Goal: Task Accomplishment & Management: Use online tool/utility

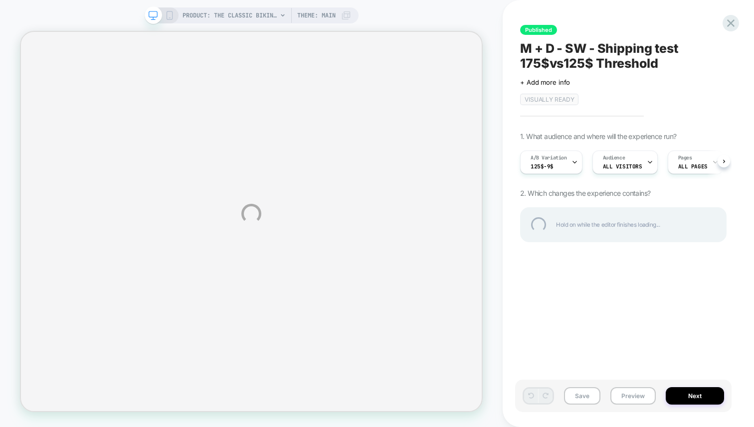
click at [562, 163] on div "PRODUCT: The Classic Bikini Bottom - Eco Nylon - Navy [flat] PRODUCT: The Class…" at bounding box center [377, 213] width 754 height 427
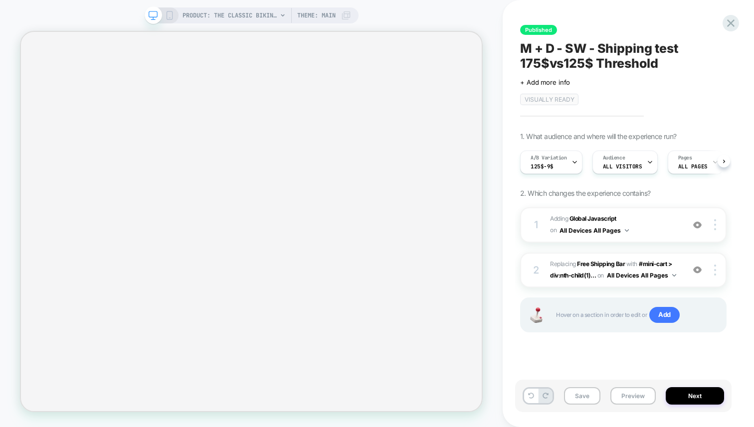
scroll to position [0, 0]
click at [562, 163] on div "A/B Variation 125$-9$" at bounding box center [548, 162] width 56 height 22
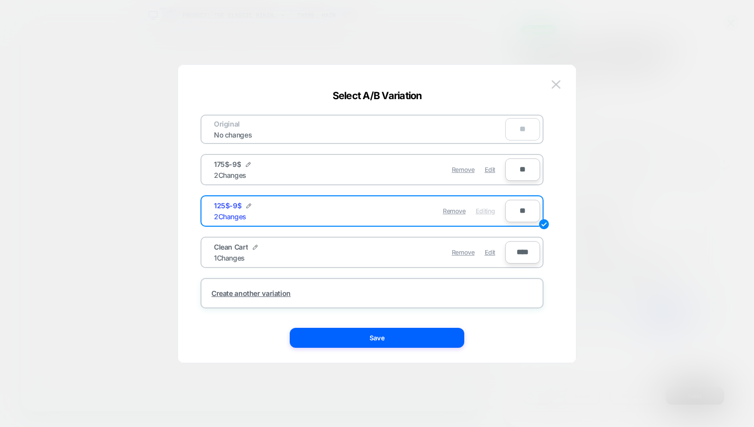
click at [600, 163] on div at bounding box center [377, 213] width 754 height 427
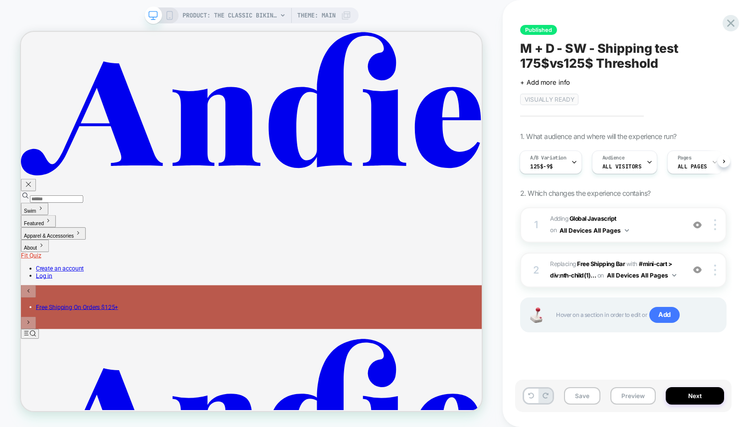
scroll to position [0, 0]
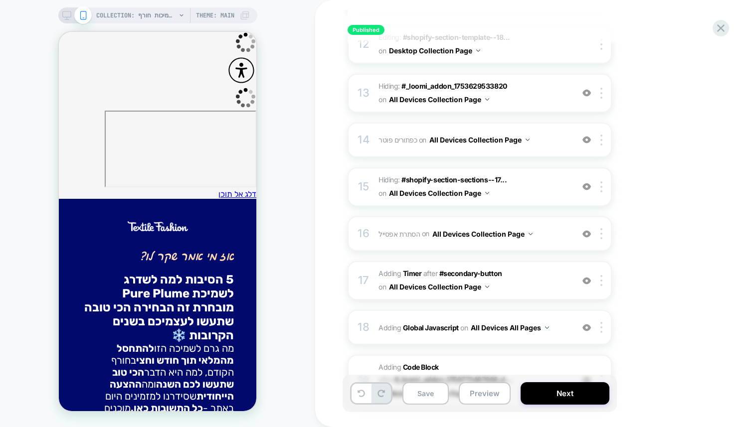
scroll to position [774, 0]
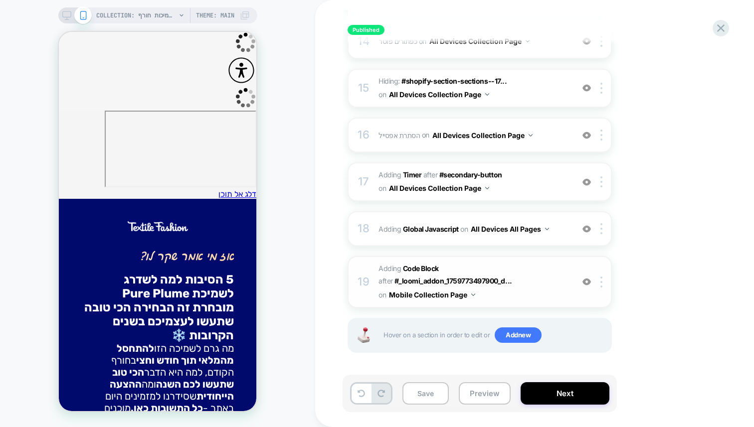
click at [377, 273] on div "19 Adding Code Block AFTER #_loomi_addon_1759773497900_d... #_loomi_addon_17597…" at bounding box center [479, 281] width 264 height 51
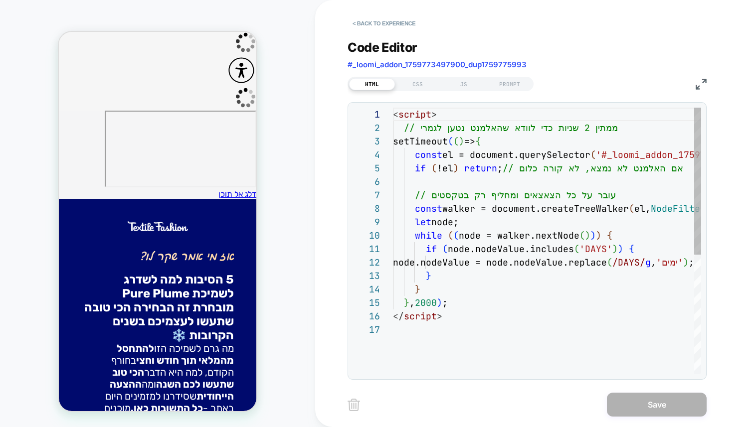
scroll to position [135, 0]
click at [417, 80] on div "CSS" at bounding box center [418, 84] width 46 height 12
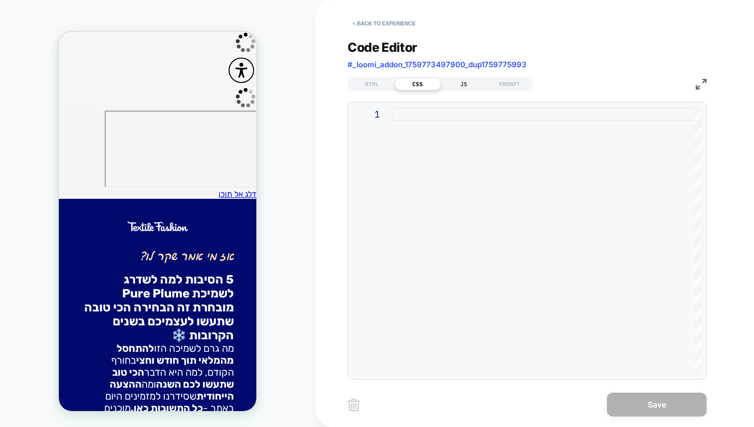
click at [465, 87] on div "JS" at bounding box center [464, 84] width 46 height 12
click at [374, 75] on div "HTML CSS JS PROMPT" at bounding box center [526, 82] width 359 height 17
click at [373, 77] on div "HTML CSS JS PROMPT" at bounding box center [440, 84] width 186 height 14
click at [373, 80] on div "HTML" at bounding box center [372, 84] width 46 height 12
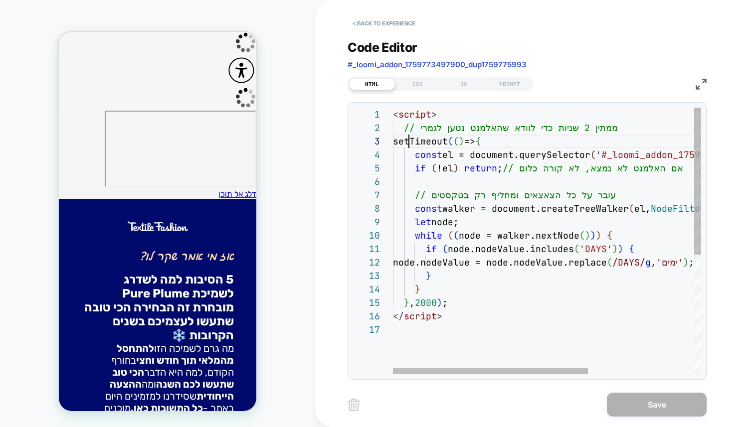
click at [409, 141] on div "< script > // ממתין 2 שניות כדי לוודא שהאלמנט נטען לגמרי setTimeout ( ( ) => { …" at bounding box center [630, 349] width 475 height 482
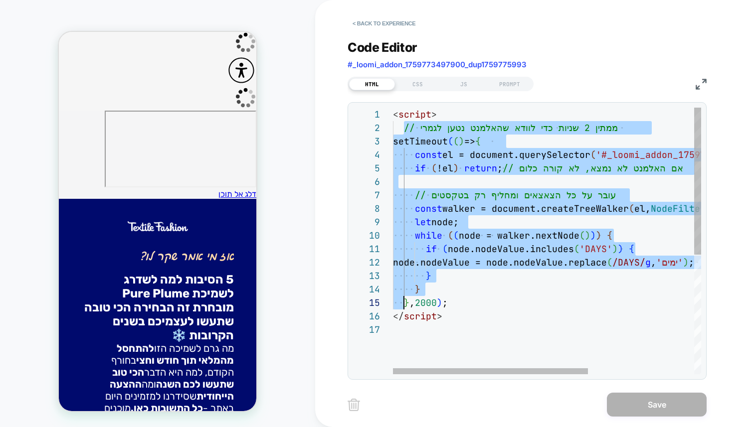
scroll to position [13, 59]
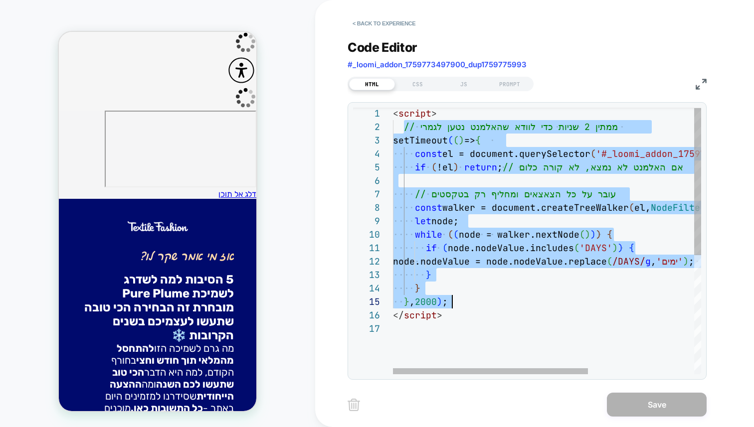
type textarea "******** ** *********"
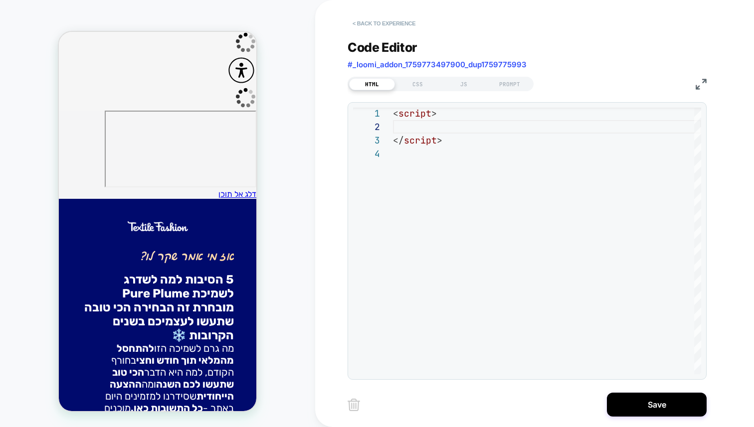
click at [381, 20] on button "< Back to experience" at bounding box center [383, 23] width 73 height 16
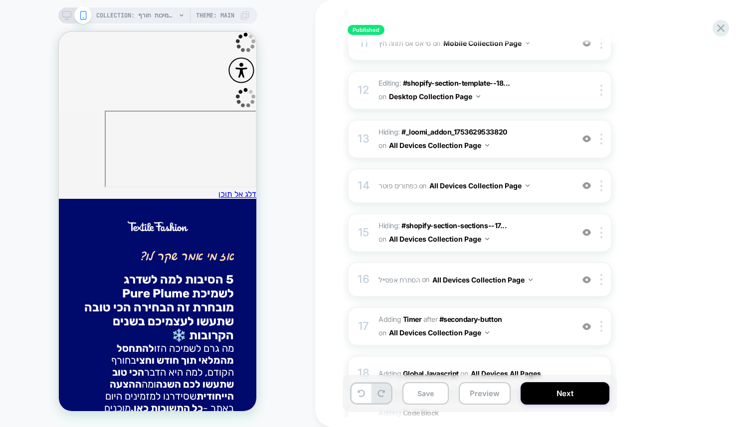
scroll to position [774, 0]
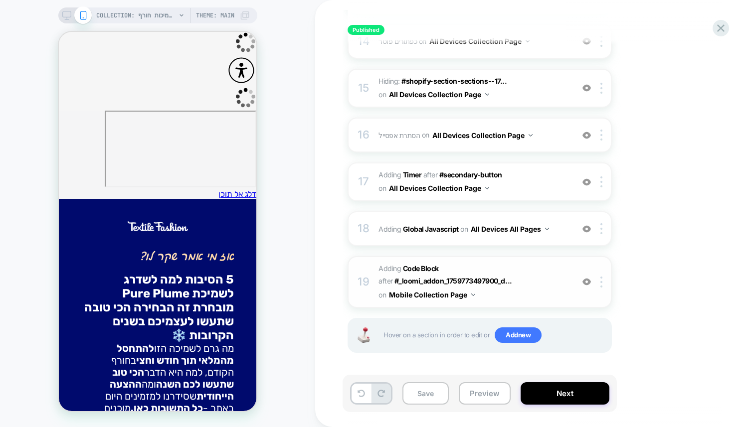
click at [588, 284] on img at bounding box center [586, 282] width 8 height 8
click at [426, 225] on b "Global Javascript" at bounding box center [431, 229] width 56 height 8
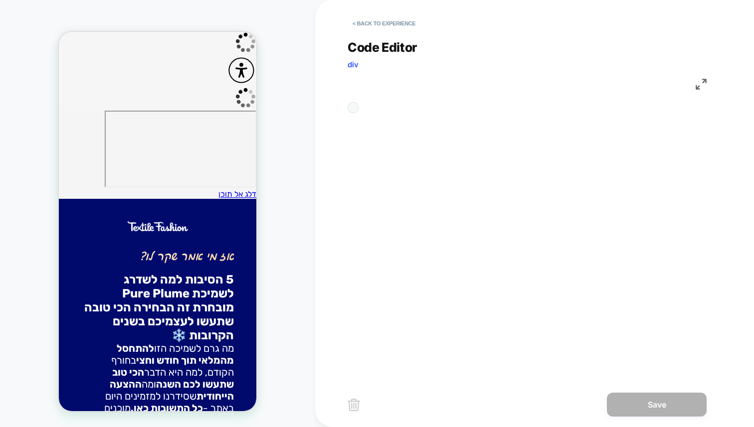
scroll to position [81, 0]
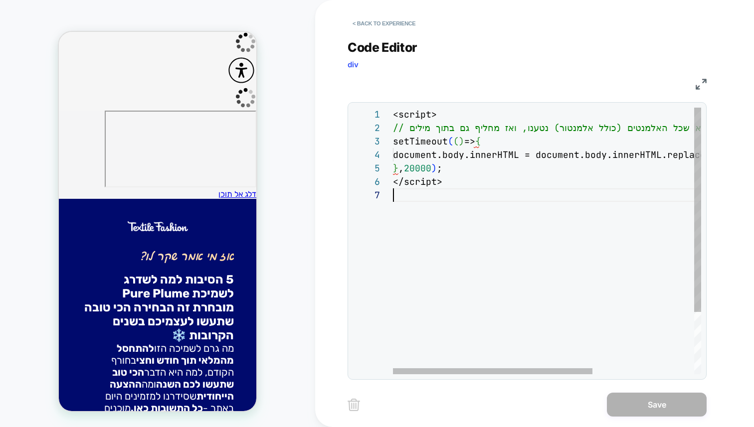
click at [448, 192] on div "<script> // ממתין 3 שניות לוודא שכל האלמנטים (כולל אלמנטור) נטענו, ואז מחליף גם…" at bounding box center [625, 281] width 465 height 347
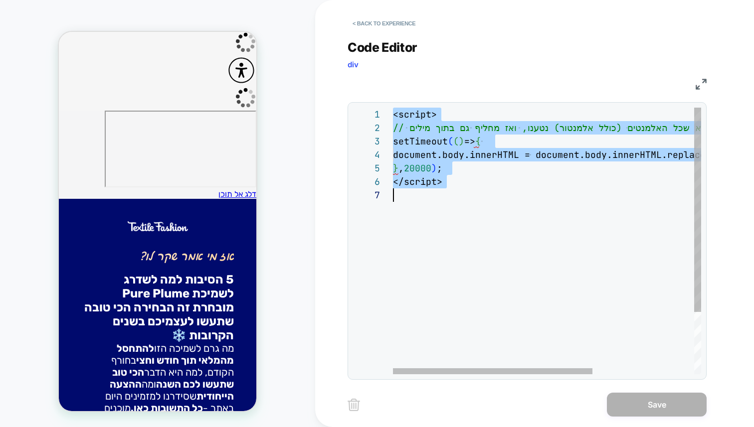
type textarea "**********"
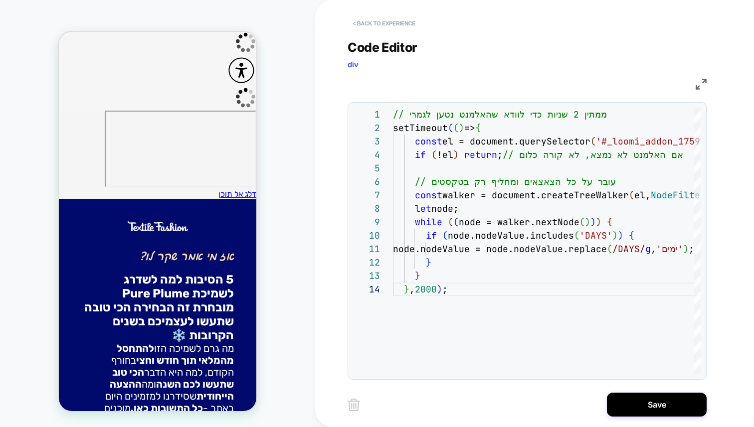
click at [393, 25] on button "< Back to experience" at bounding box center [383, 23] width 73 height 16
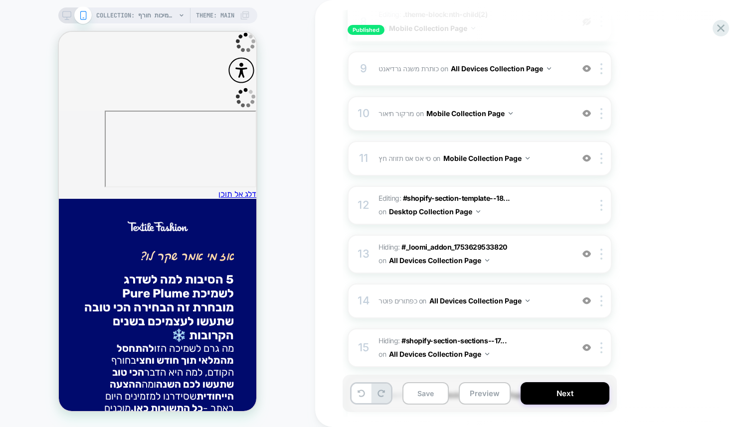
scroll to position [774, 0]
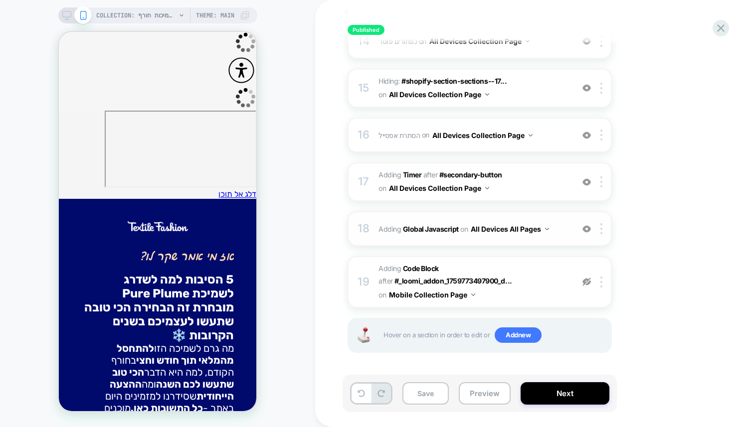
click at [381, 229] on span "Adding Global Javascript on All Devices All Pages" at bounding box center [473, 229] width 190 height 14
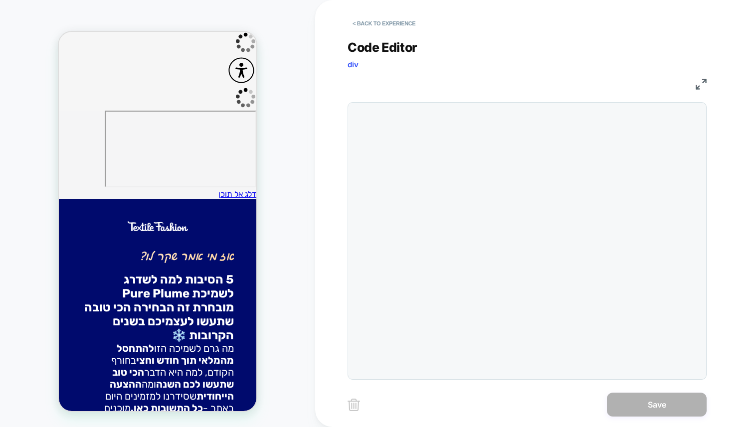
scroll to position [81, 0]
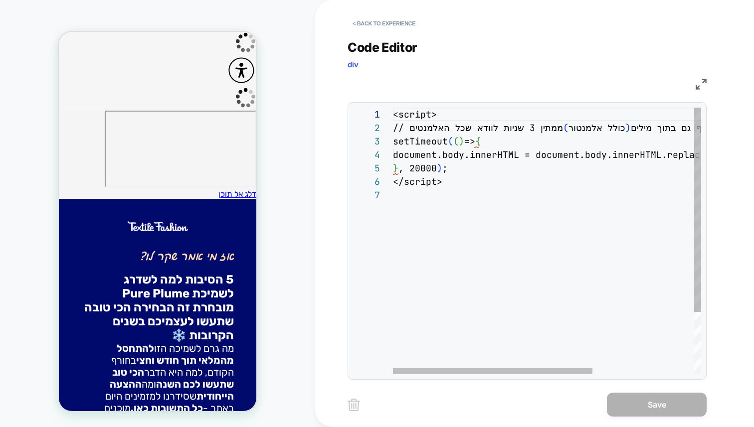
click at [481, 186] on div "<script> // ממתין 3 שניות לוודא שכל האלמנטים ( כולל אלמנטור ) נטענו, ואז מחליף …" at bounding box center [625, 281] width 465 height 347
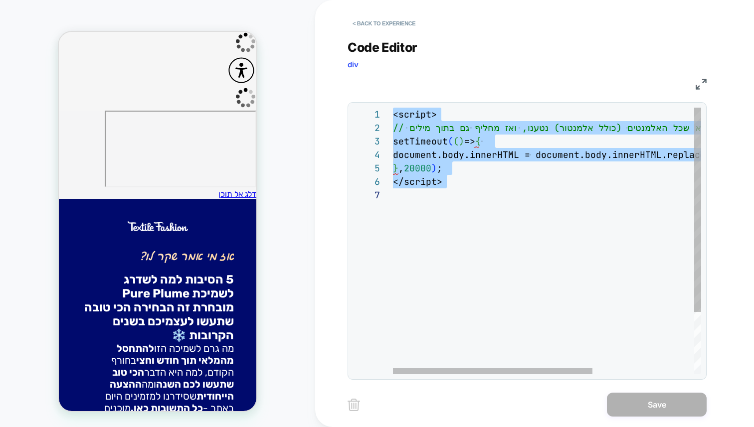
click at [547, 170] on div "<script> // ממתין 3 שניות לוודא שכל האלמנטים (כולל אלמנטור) נטענו, ואז מחליף גם…" at bounding box center [625, 281] width 465 height 347
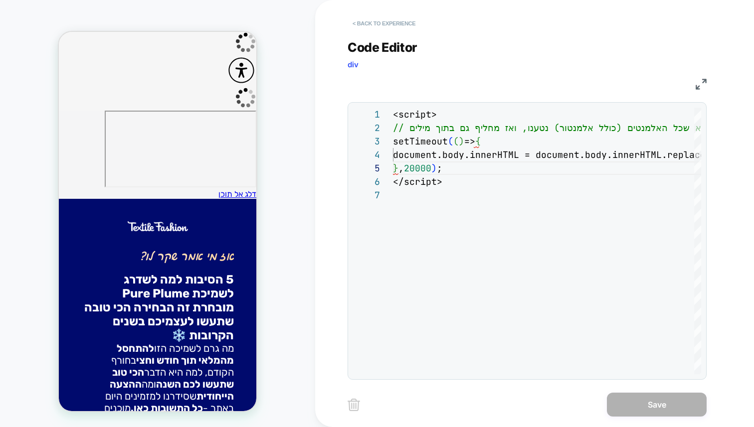
click at [375, 22] on button "< Back to experience" at bounding box center [383, 23] width 73 height 16
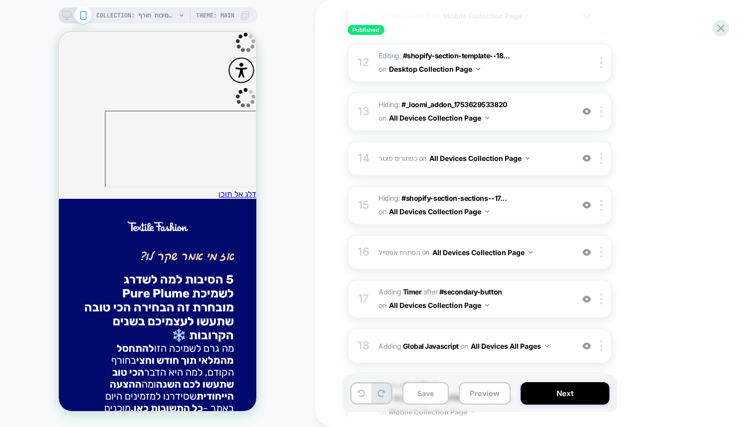
scroll to position [774, 0]
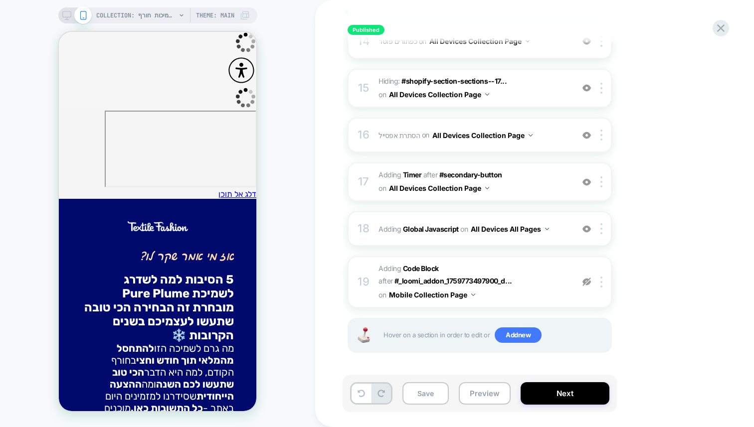
click at [589, 228] on img at bounding box center [586, 229] width 8 height 8
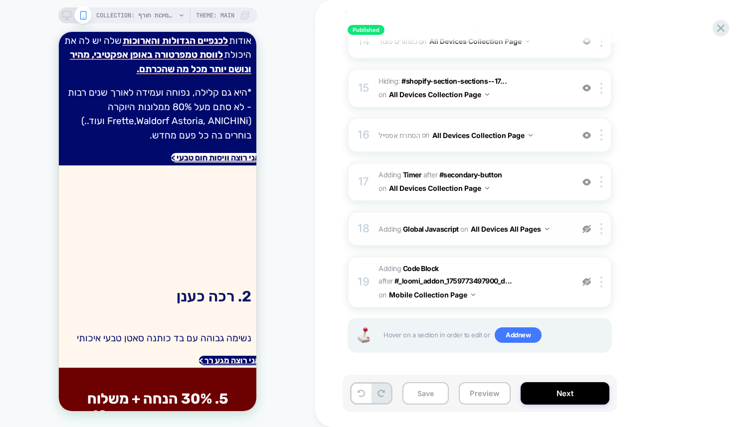
scroll to position [983, 0]
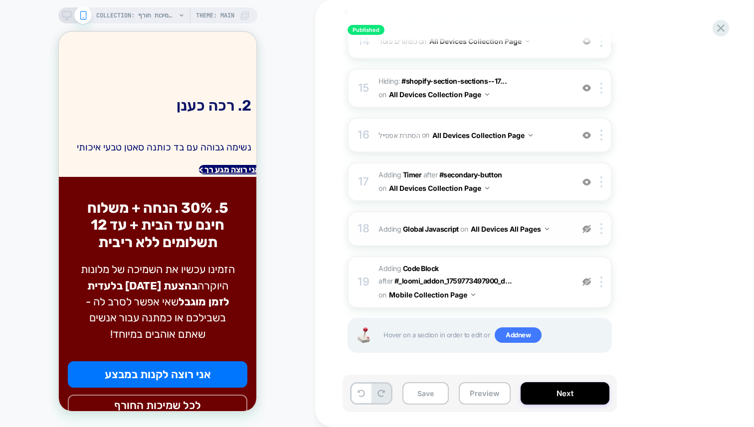
click at [519, 337] on span "Add new" at bounding box center [517, 335] width 47 height 16
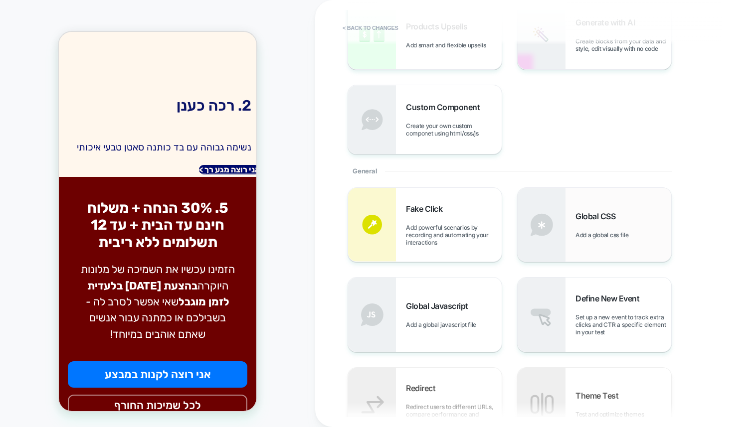
scroll to position [206, 0]
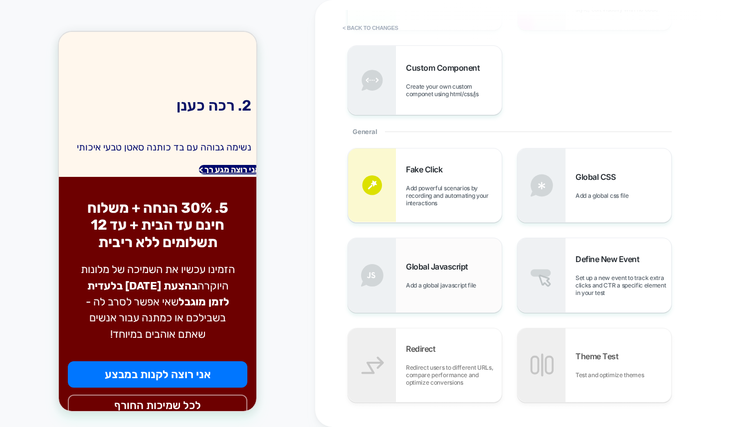
click at [467, 284] on span "Add a global javascript file" at bounding box center [443, 285] width 75 height 7
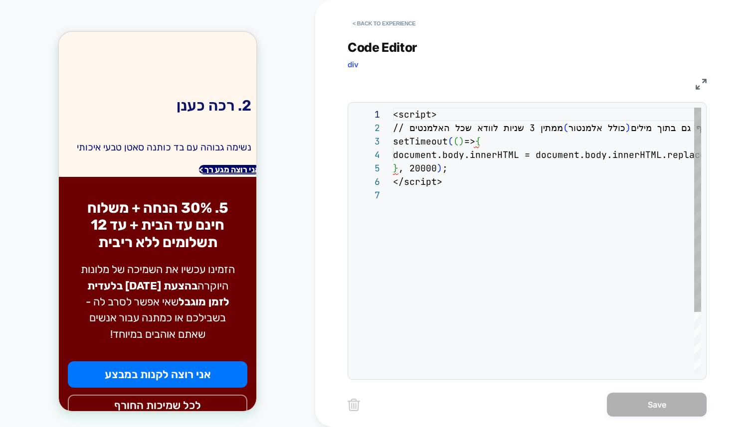
scroll to position [81, 0]
click at [386, 19] on button "< Back to experience" at bounding box center [383, 23] width 73 height 16
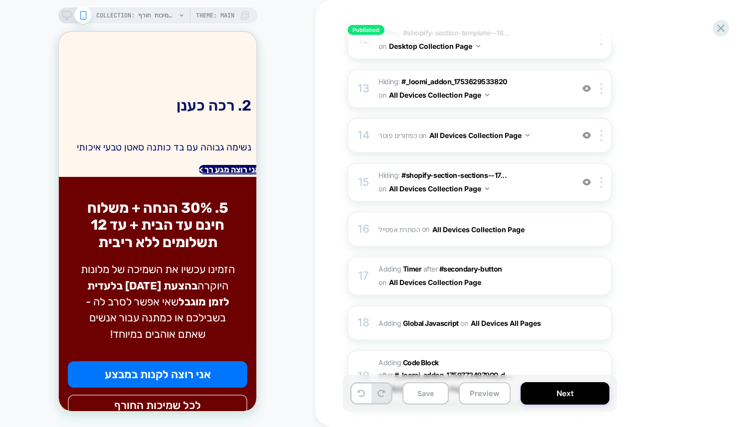
scroll to position [774, 0]
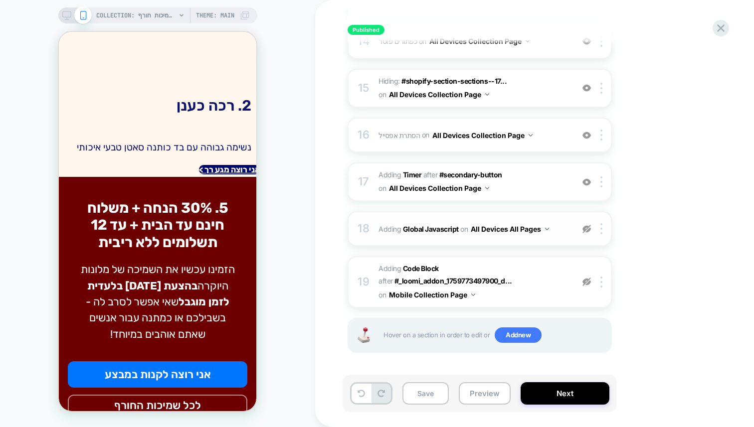
click at [588, 231] on img at bounding box center [586, 229] width 8 height 8
click at [422, 229] on b "Global Javascript" at bounding box center [431, 229] width 56 height 8
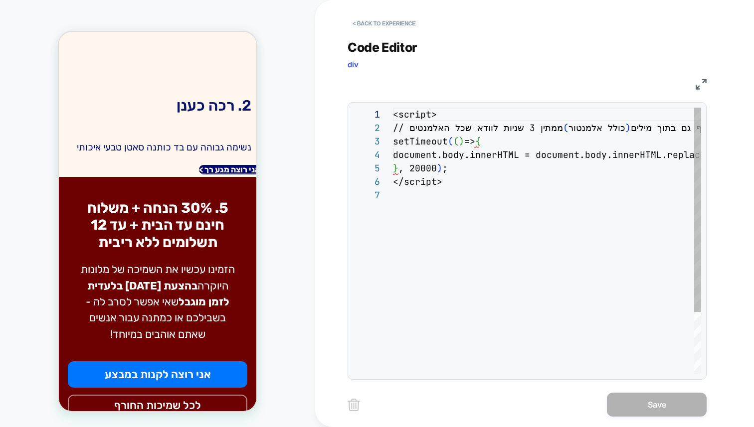
scroll to position [81, 0]
click at [431, 217] on div "<script> // ממתין 3 שניות לוודא שכל האלמנטים ( כולל אלמנטור ) נטענו, ואז מחליף …" at bounding box center [625, 281] width 465 height 347
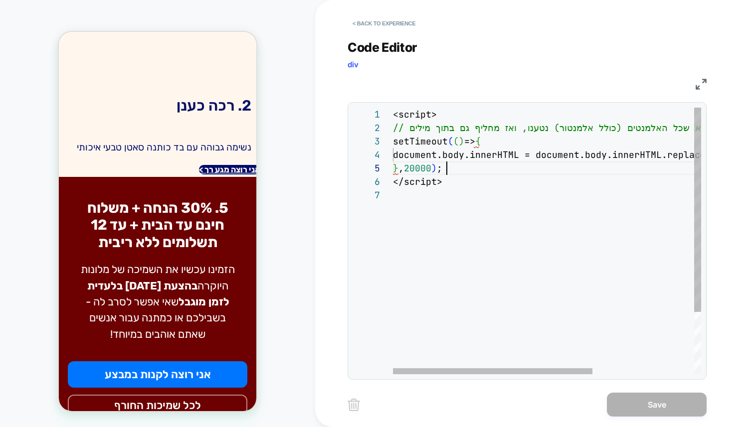
click at [449, 170] on div "<script> // ממתין 3 שניות לוודא שכל האלמנטים (כולל אלמנטור) נטענו, ואז מחליף גם…" at bounding box center [625, 281] width 465 height 347
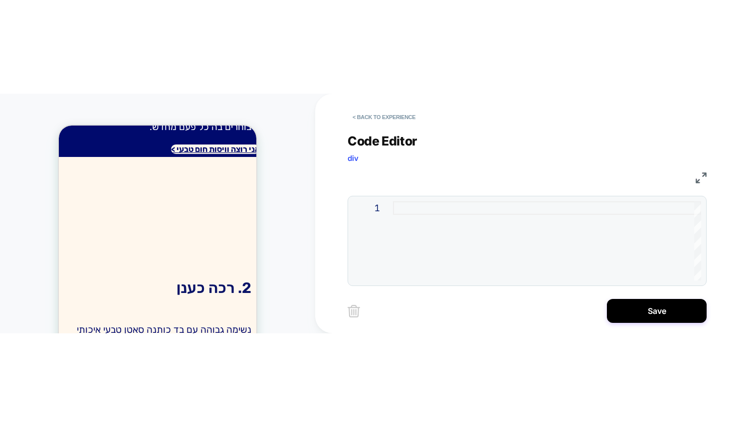
scroll to position [1051, 0]
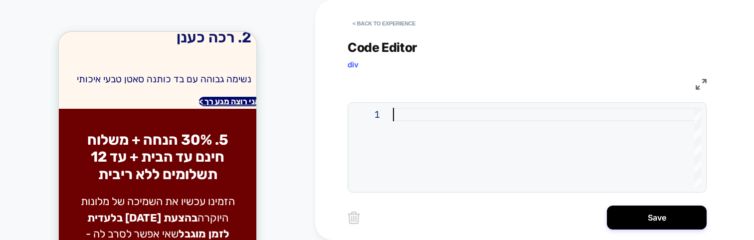
click at [488, 144] on div at bounding box center [547, 147] width 308 height 79
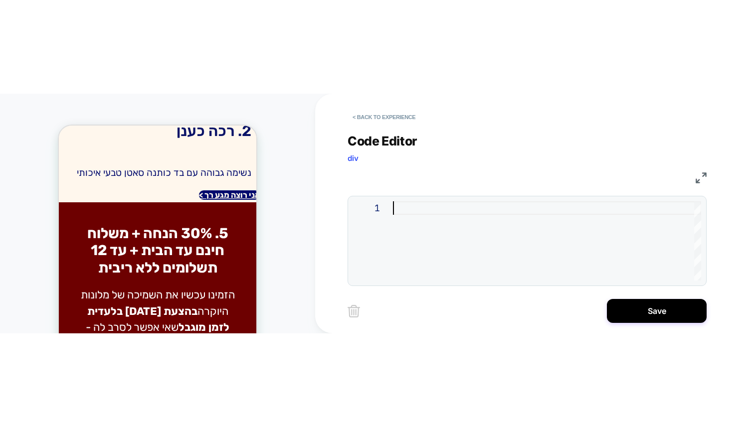
scroll to position [983, 0]
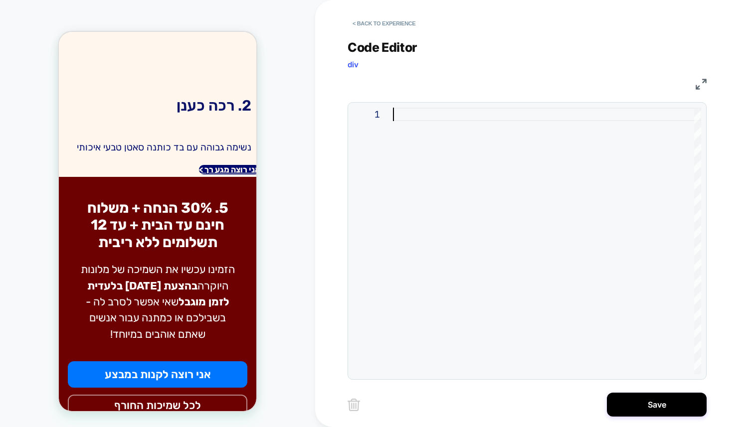
click at [393, 198] on div at bounding box center [547, 241] width 308 height 267
type textarea "*"
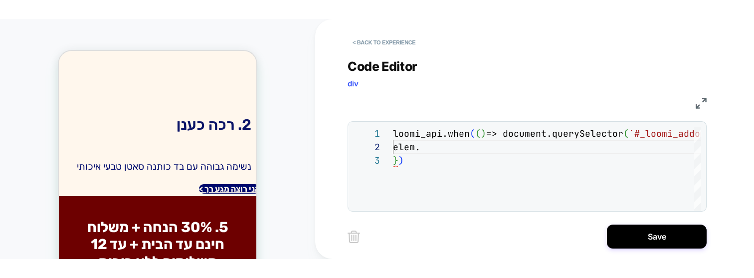
scroll to position [1051, 0]
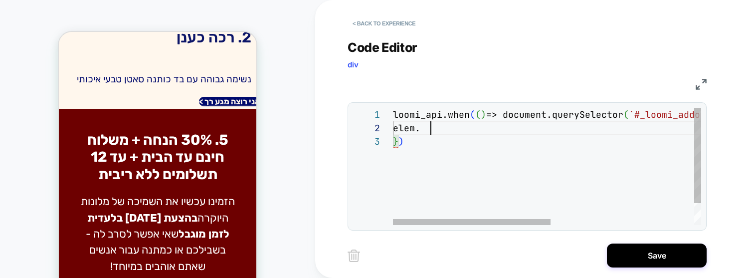
click at [446, 130] on div "loomi_api.when ( ( ) => document.querySelector ( `#_loomi_addon_1759773497900_d…" at bounding box center [687, 180] width 588 height 144
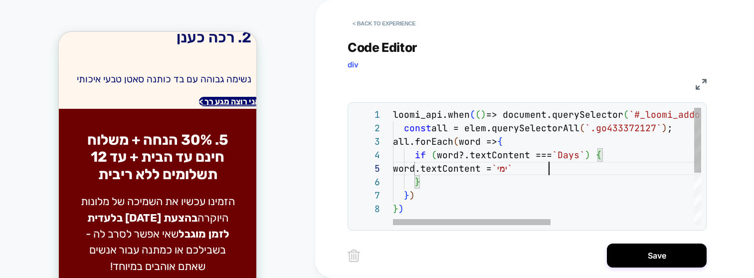
scroll to position [54, 161]
click at [426, 190] on div "loomi_api.when ( ( ) => document.querySelector ( `#_loomi_addon_1759773497900_d…" at bounding box center [687, 213] width 588 height 211
click at [424, 180] on div "loomi_api.when ( ( ) => document.querySelector ( `#_loomi_addon_1759773497900_d…" at bounding box center [687, 213] width 588 height 211
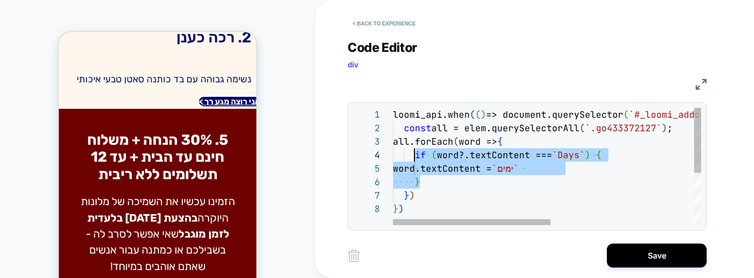
scroll to position [40, 21]
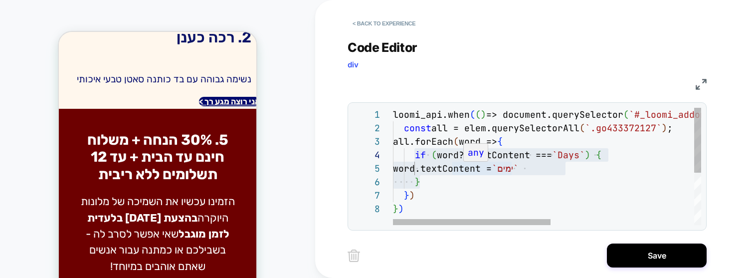
click at [481, 172] on div "loomi_api.when ( ( ) => document.querySelector ( `#_loomi_addon_1759773497900_d…" at bounding box center [687, 213] width 588 height 211
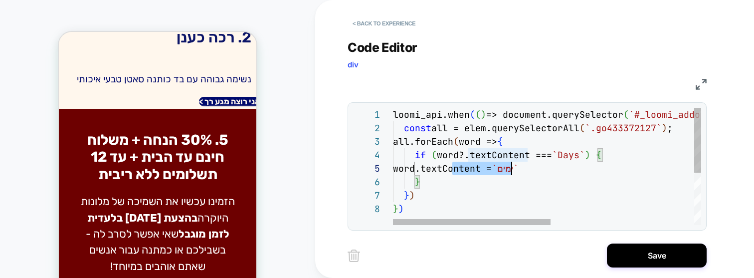
click at [481, 172] on div "loomi_api.when ( ( ) => document.querySelector ( `#_loomi_addon_1759773497900_d…" at bounding box center [687, 213] width 588 height 211
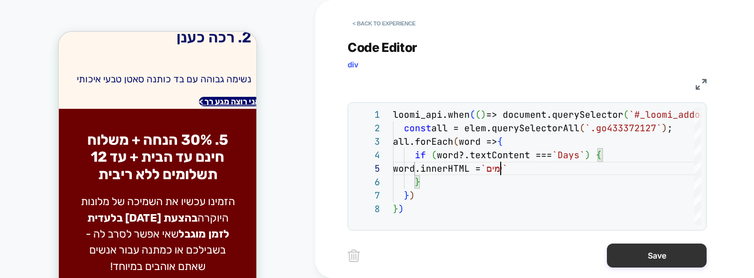
type textarea "**********"
click at [667, 257] on button "Save" at bounding box center [657, 255] width 100 height 24
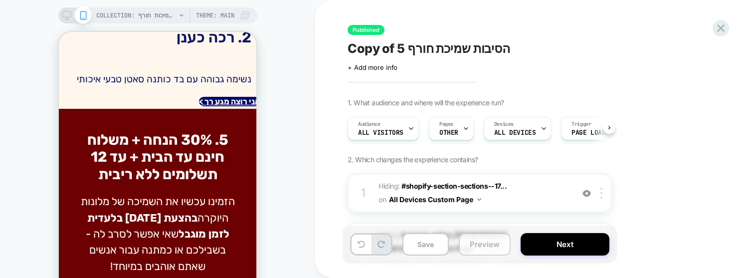
scroll to position [0, 0]
click at [485, 245] on button "Preview" at bounding box center [485, 244] width 52 height 22
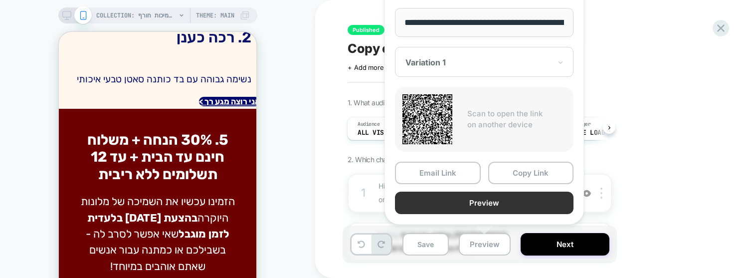
scroll to position [0, 452]
click at [452, 203] on button "Preview" at bounding box center [484, 203] width 178 height 22
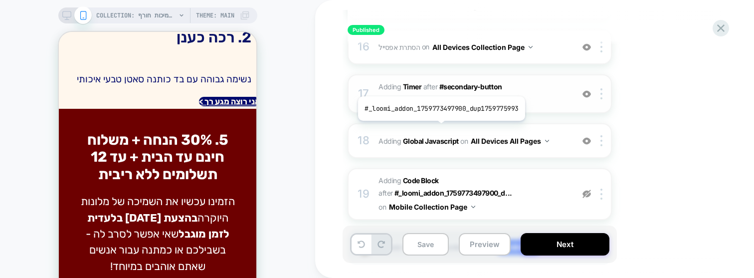
scroll to position [844, 0]
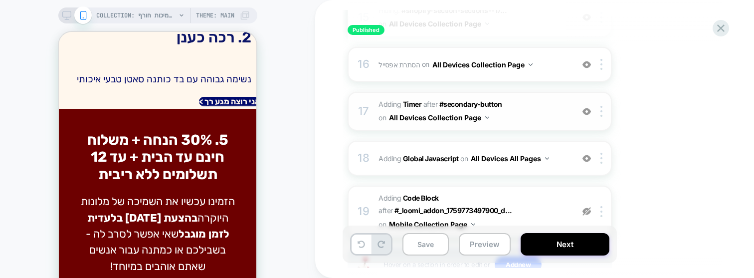
click at [387, 109] on span "#_loomi_addon_1759773497900_dup1759775993 Adding Timer AFTER #secondary-button …" at bounding box center [473, 111] width 190 height 27
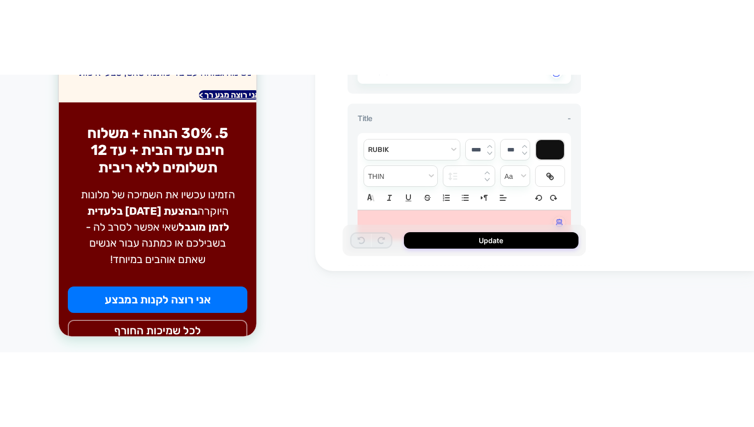
scroll to position [446, 0]
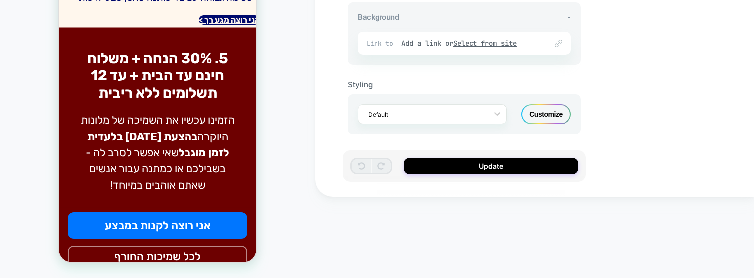
click at [539, 115] on div "Customize" at bounding box center [546, 114] width 50 height 20
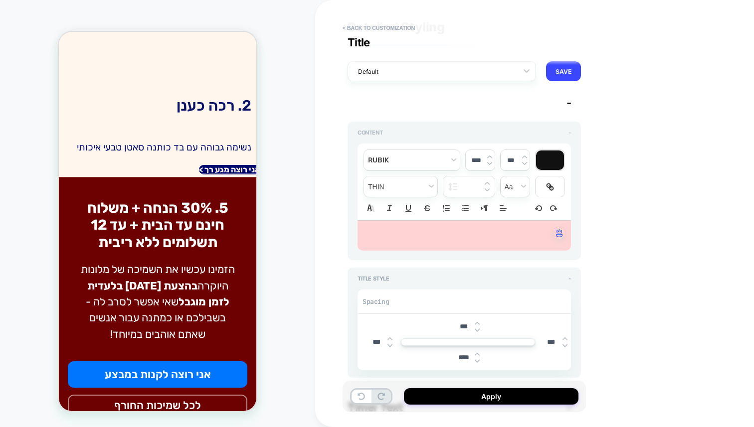
scroll to position [0, 0]
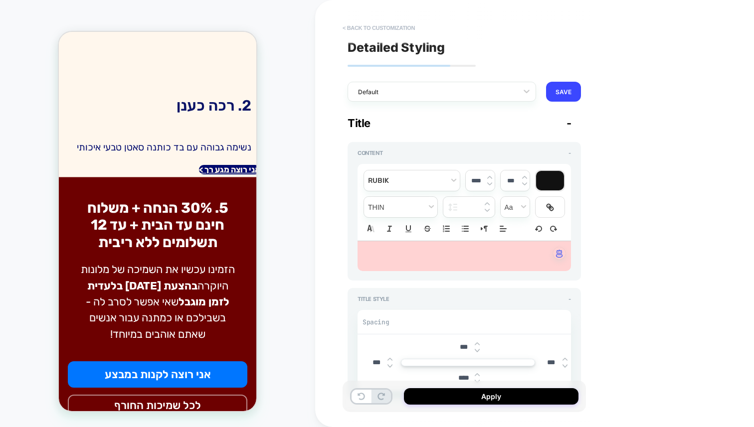
click at [376, 22] on button "< Back to customization" at bounding box center [378, 28] width 82 height 16
type textarea "*"
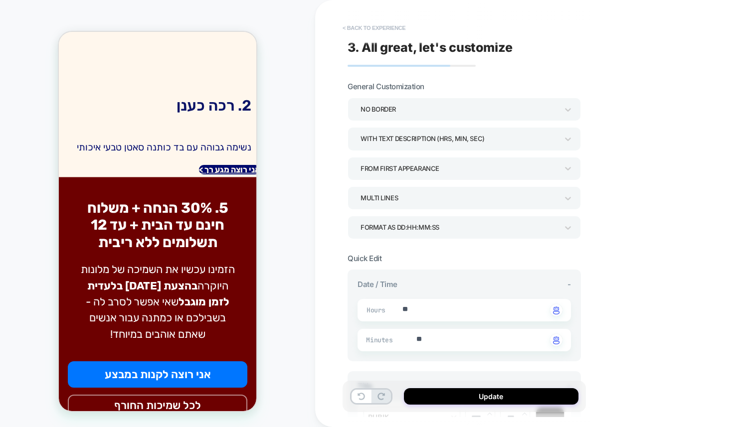
click at [378, 25] on button "< Back to experience" at bounding box center [373, 28] width 73 height 16
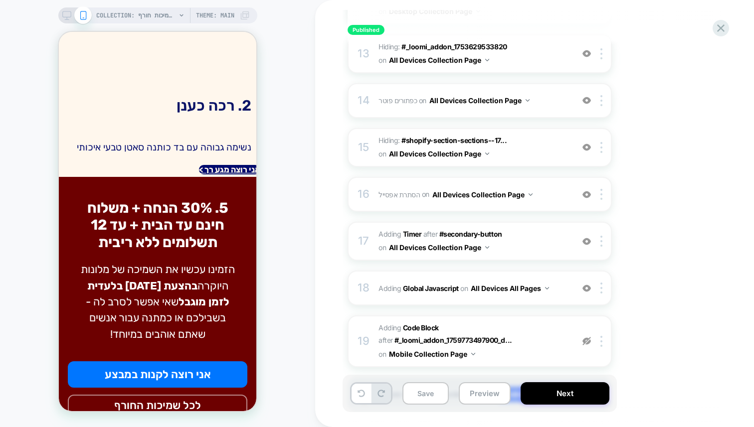
scroll to position [774, 0]
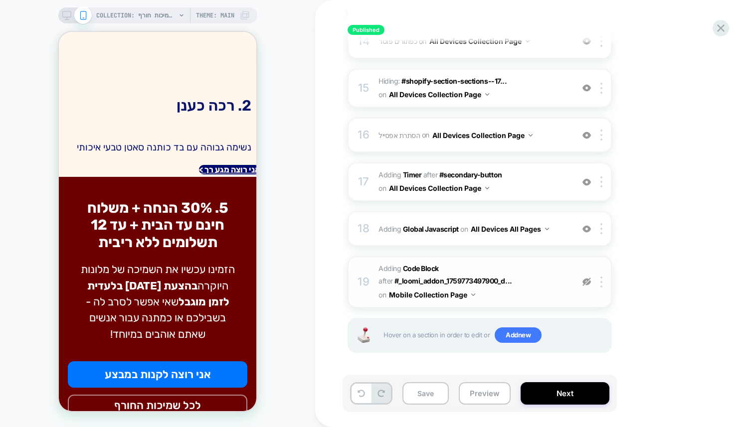
click at [549, 288] on span "Adding Code Block AFTER #_loomi_addon_1759773497900_d... #_loomi_addon_17597734…" at bounding box center [473, 281] width 190 height 39
click at [429, 230] on b "Global Javascript" at bounding box center [431, 229] width 56 height 8
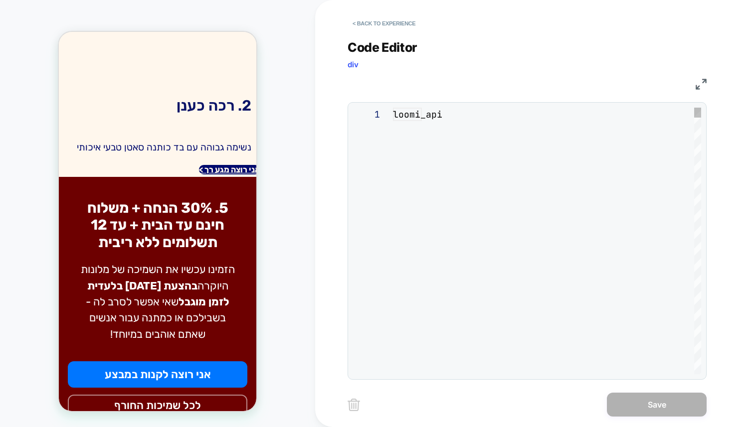
scroll to position [135, 0]
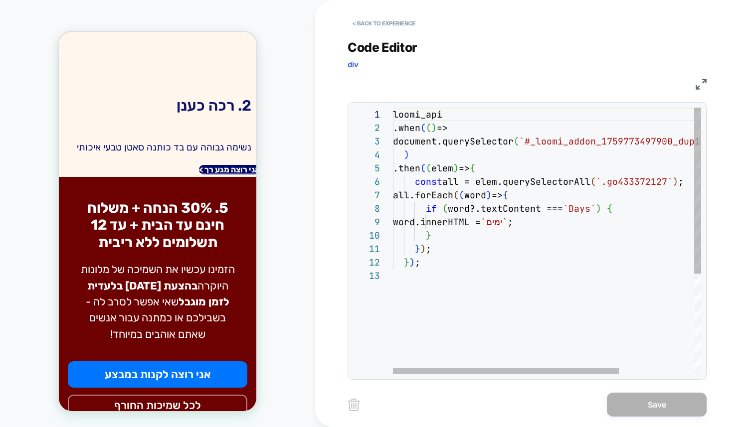
click at [478, 230] on div "document.querySelector ( `#_loomi_addon_1759773497900_dup1759775993` ) ) .then …" at bounding box center [598, 322] width 411 height 428
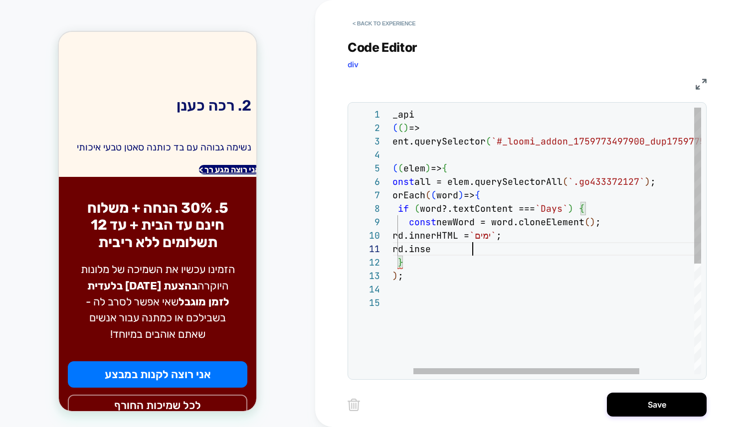
scroll to position [0, 113]
click at [469, 252] on div "document.querySelector ( `#_loomi_addon_1759773497900_dup1759775993` ) ) .then …" at bounding box center [570, 335] width 411 height 455
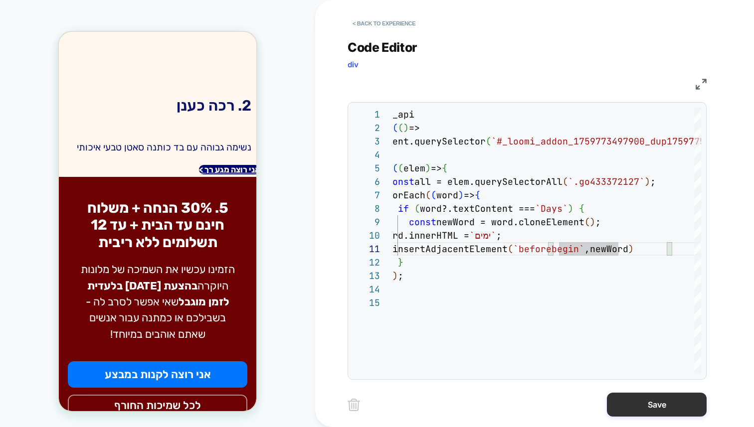
type textarea "**********"
click at [660, 414] on button "Save" at bounding box center [657, 405] width 100 height 24
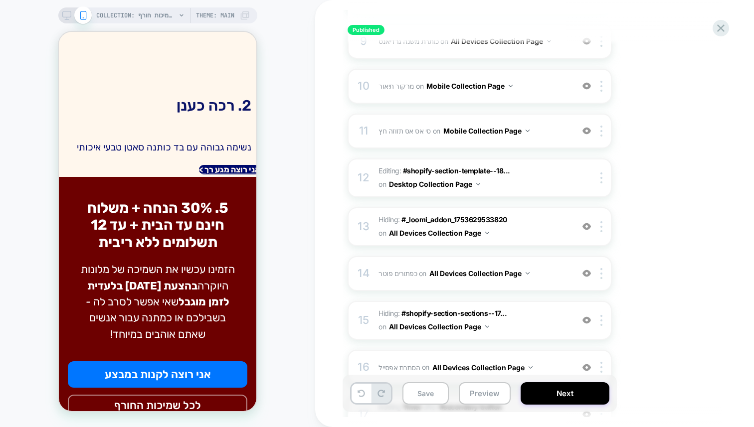
scroll to position [774, 0]
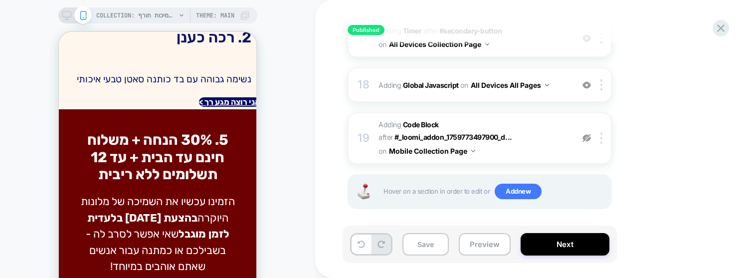
scroll to position [923, 0]
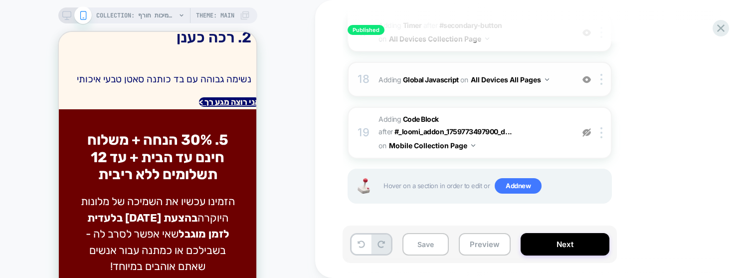
click at [430, 86] on span "Adding Global Javascript on All Devices All Pages" at bounding box center [473, 79] width 190 height 14
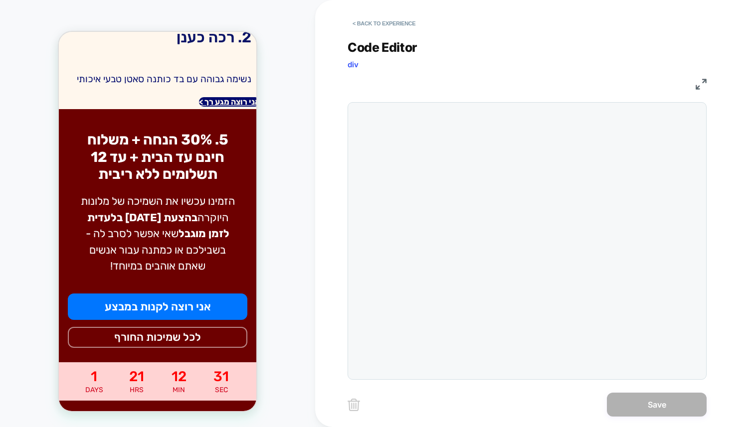
scroll to position [983, 0]
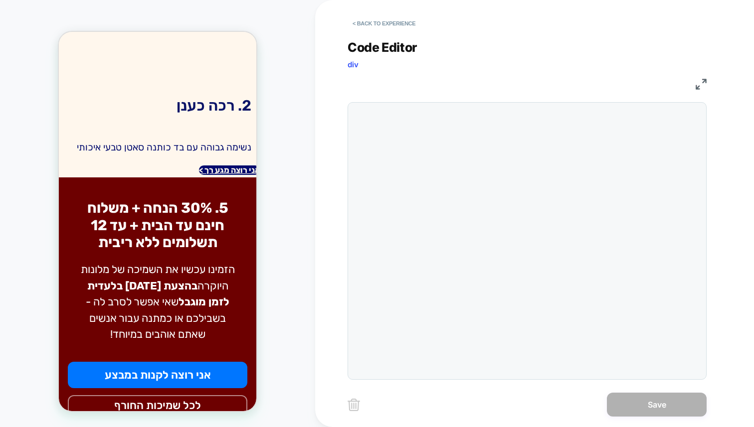
click at [701, 84] on img at bounding box center [700, 84] width 11 height 11
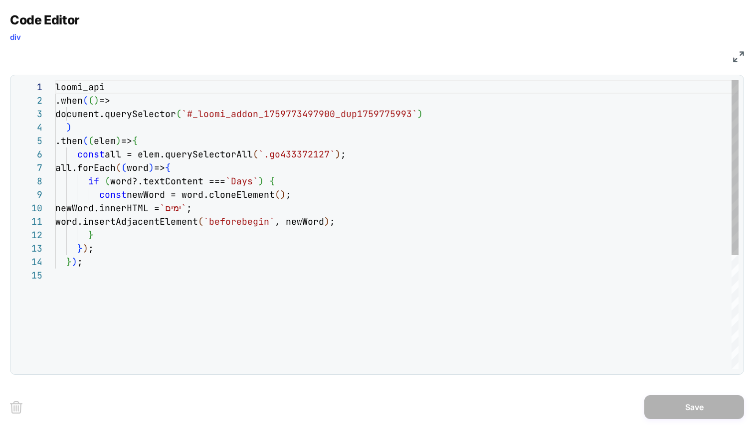
scroll to position [135, 0]
click at [166, 224] on div "loomi_api .when ( ( ) => document.querySelector ( `#_loomi_addon_1759773497900_…" at bounding box center [396, 318] width 683 height 477
click at [124, 228] on div "loomi_api .when ( ( ) => document.querySelector ( `#_loomi_addon_1759773497900_…" at bounding box center [396, 318] width 683 height 477
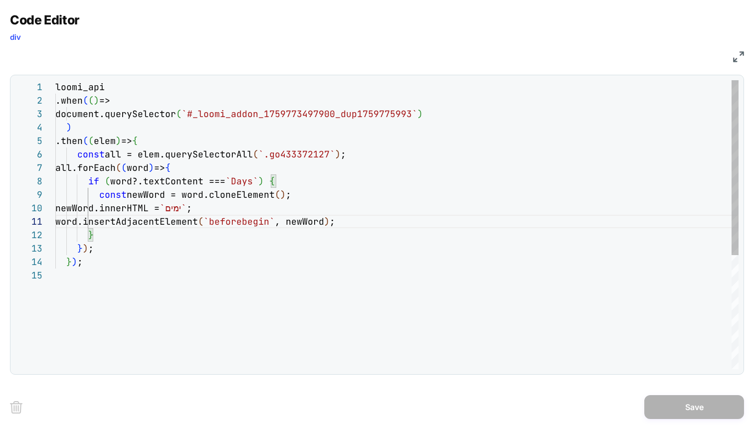
click at [107, 236] on div "loomi_api .when ( ( ) => document.querySelector ( `#_loomi_addon_1759773497900_…" at bounding box center [396, 318] width 683 height 477
click at [277, 207] on div "loomi_api .when ( ( ) => document.querySelector ( `#_loomi_addon_1759773497900_…" at bounding box center [396, 318] width 683 height 477
click at [267, 198] on div "loomi_api .when ( ( ) => document.querySelector ( `#_loomi_addon_1759773497900_…" at bounding box center [396, 318] width 683 height 477
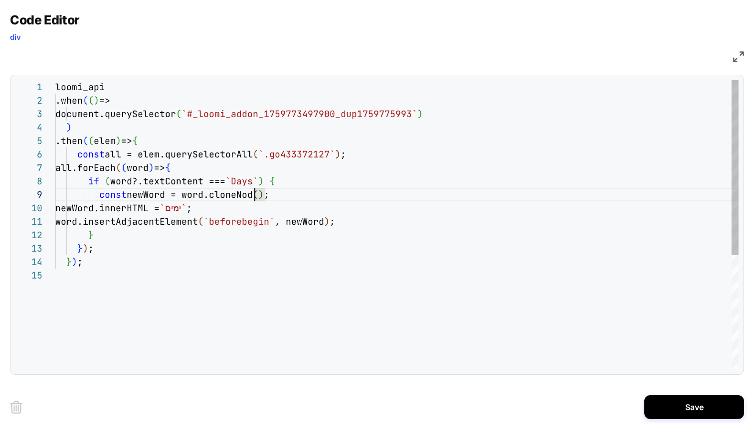
scroll to position [108, 204]
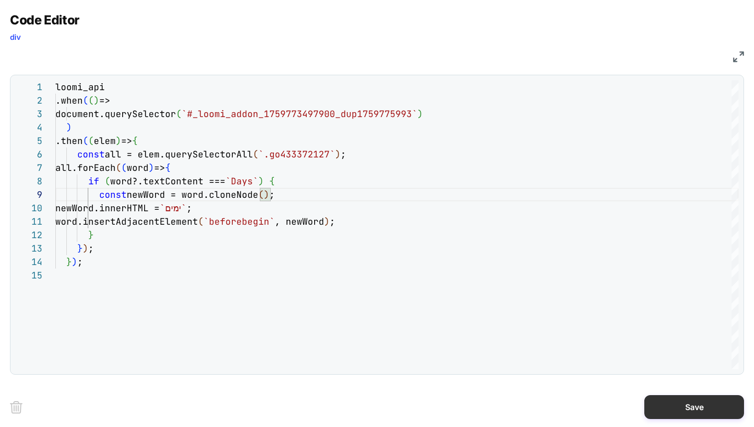
type textarea "**********"
click at [689, 406] on button "Save" at bounding box center [694, 407] width 100 height 24
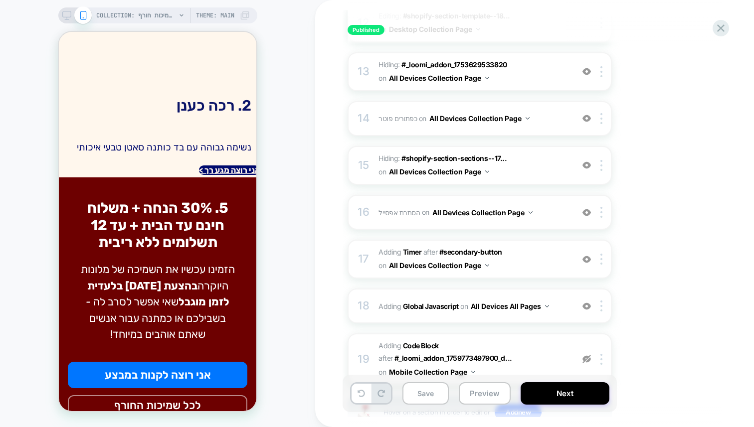
scroll to position [774, 0]
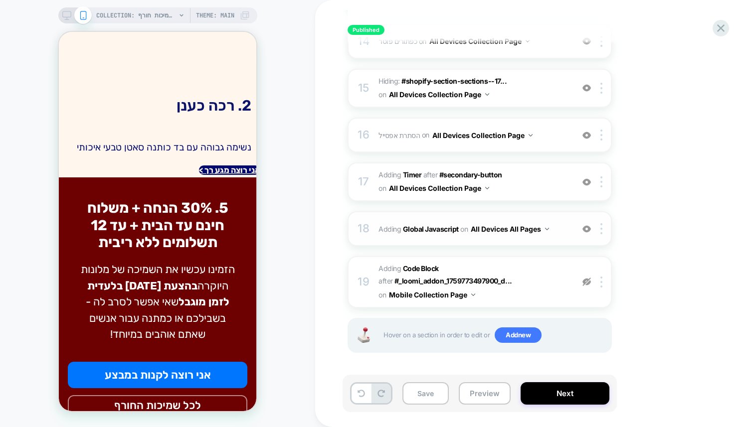
click at [382, 224] on span "Adding Global Javascript on All Devices All Pages" at bounding box center [473, 229] width 190 height 14
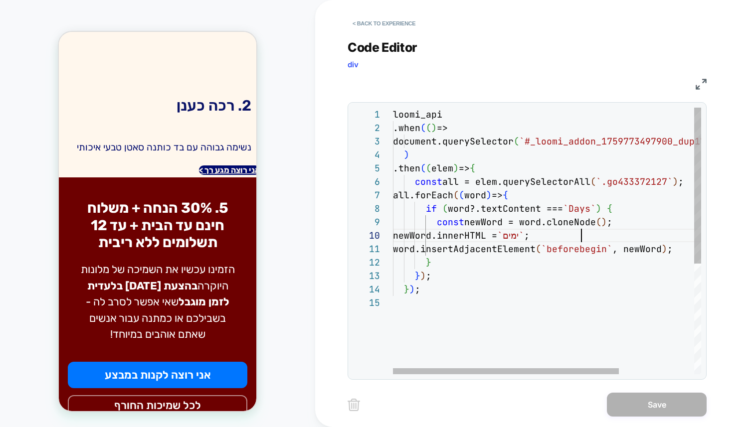
scroll to position [121, 188]
click at [597, 239] on div "loomi_api .when ( ( ) => document.querySelector ( `#_loomi_addon_1759773497900_…" at bounding box center [598, 335] width 411 height 455
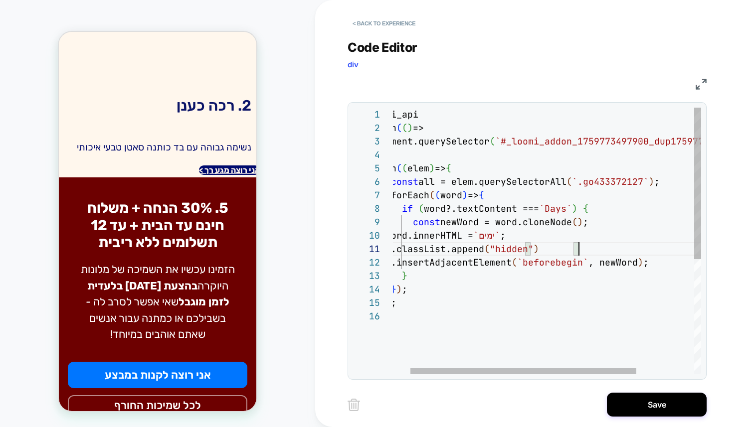
scroll to position [0, 215]
click at [509, 253] on div "loomi_api .when ( ( ) => document.querySelector ( `#_loomi_addon_1759773497900_…" at bounding box center [574, 342] width 411 height 469
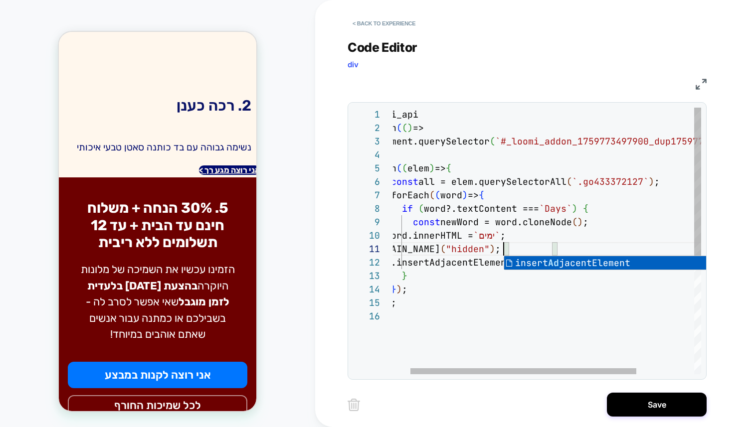
scroll to position [0, 140]
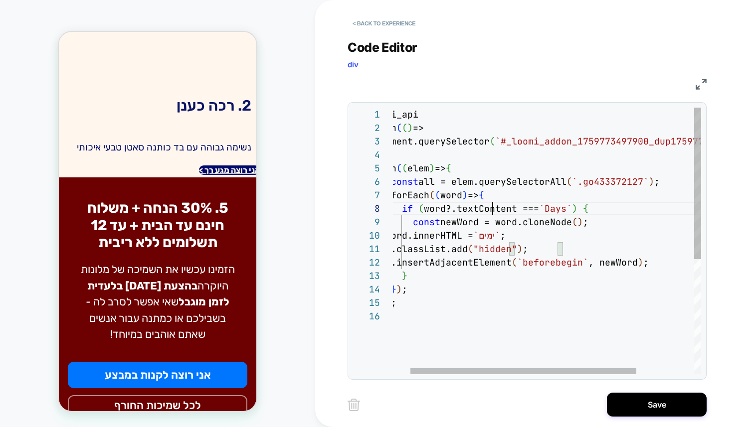
click at [493, 212] on div "loomi_api .when ( ( ) => document.querySelector ( `#_loomi_addon_1759773497900_…" at bounding box center [574, 342] width 411 height 469
click at [596, 237] on div "loomi_api .when ( ( ) => document.querySelector ( `#_loomi_addon_1759773497900_…" at bounding box center [574, 342] width 411 height 469
click at [604, 229] on div "loomi_api .when ( ( ) => document.querySelector ( `#_loomi_addon_1759773497900_…" at bounding box center [574, 342] width 411 height 469
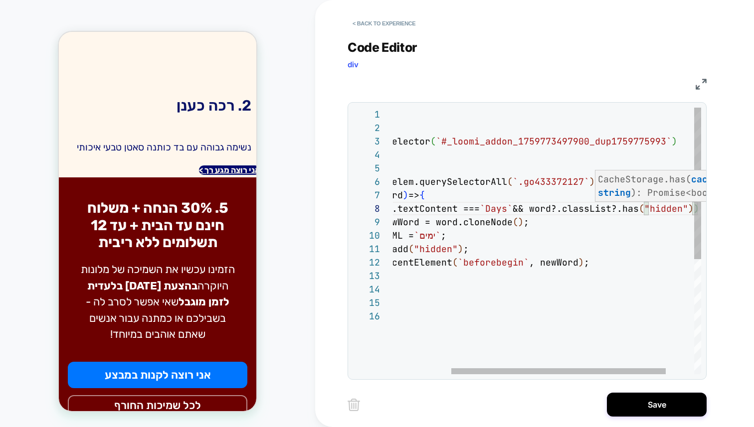
scroll to position [94, 403]
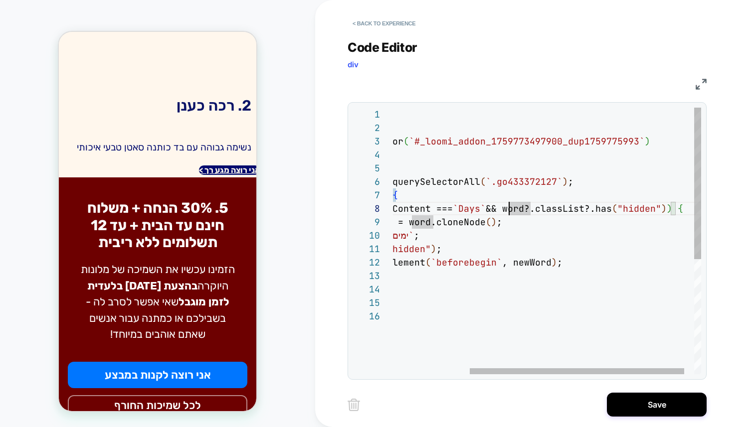
type textarea "**********"
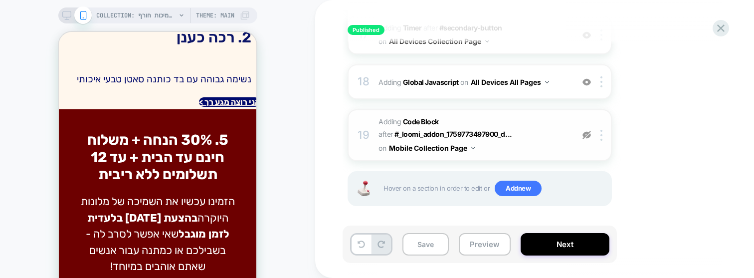
scroll to position [923, 0]
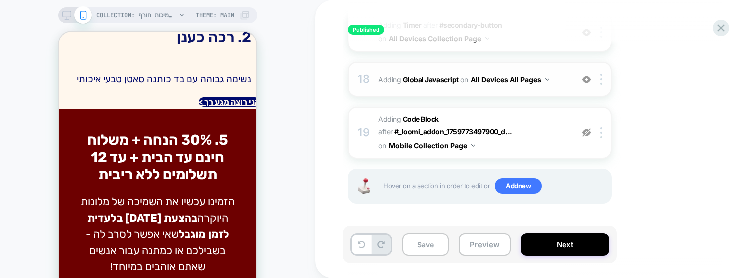
click at [385, 77] on span "Adding Global Javascript on All Devices All Pages" at bounding box center [473, 79] width 190 height 14
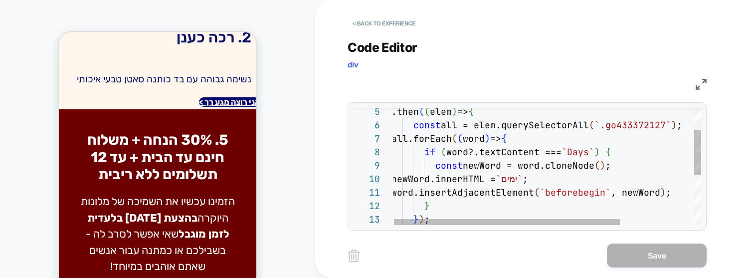
scroll to position [94, 221]
click at [662, 157] on div "const newWord = word.cloneNode ( ) ; if ( word?.textContent === `Days` ) { all.…" at bounding box center [596, 204] width 411 height 306
click at [639, 165] on div "const newWord = word.cloneNode ( ) ; if ( word?.textContent === `Days` ) { all.…" at bounding box center [596, 204] width 411 height 306
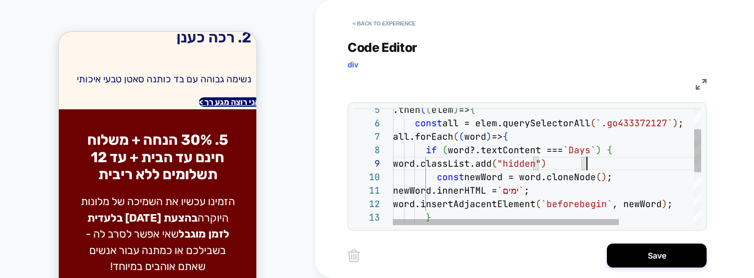
scroll to position [1051, 0]
click at [630, 167] on div "word.classList.add ( "hidden" ) ; if ( word?.textContent === `Days` ) { all.for…" at bounding box center [598, 208] width 411 height 319
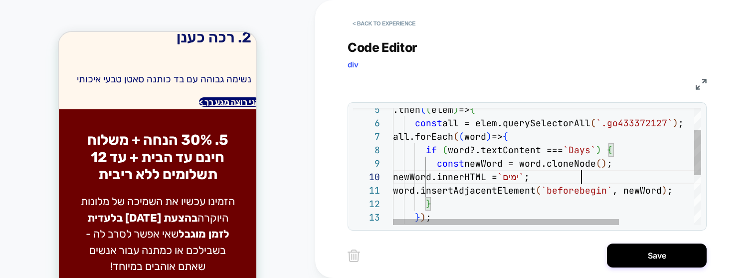
scroll to position [0, 221]
click at [602, 166] on div "if ( word?.textContent === `Days` ) { all.forEach ( ( word ) => { newWord.inner…" at bounding box center [598, 202] width 411 height 306
click at [625, 166] on div "if ( word?.textContent === `Days` ) { all.forEach ( ( word ) => { newWord.inner…" at bounding box center [598, 202] width 411 height 306
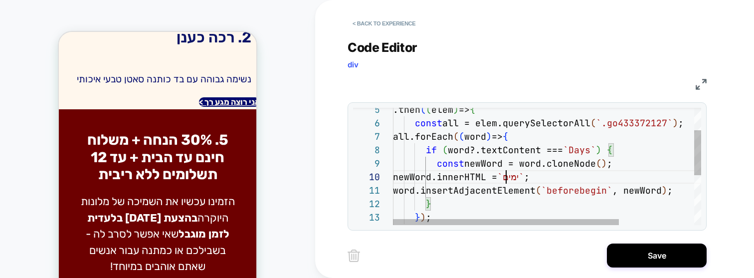
click at [507, 177] on div "if ( word?.textContent === `Days` ) { all.forEach ( ( word ) => { newWord.inner…" at bounding box center [598, 202] width 411 height 306
click at [522, 193] on div "if ( word?.textContent === `Days` ) { all.forEach ( ( word ) => { newWord.inner…" at bounding box center [598, 202] width 411 height 306
click at [486, 166] on div "if ( word?.textContent === `Days` ) { all.forEach ( ( word ) => { newWord.inner…" at bounding box center [598, 202] width 411 height 306
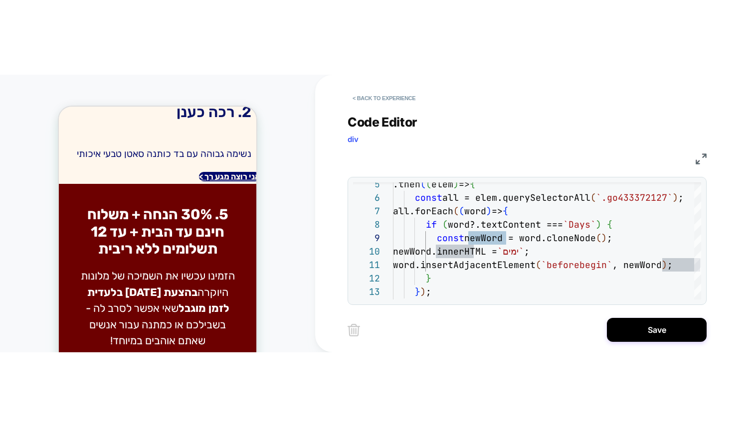
scroll to position [983, 0]
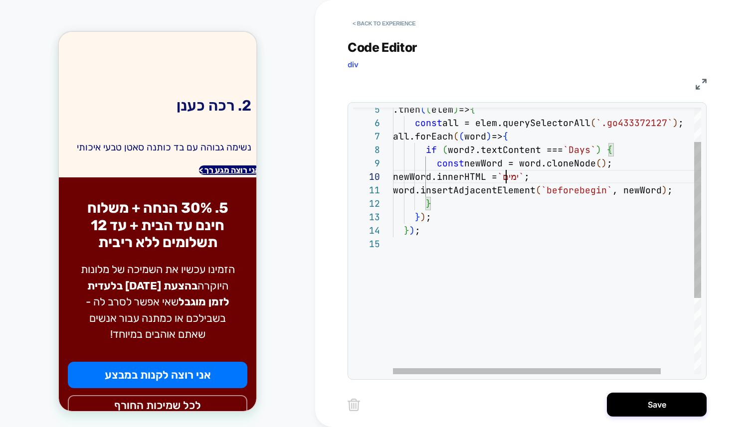
click at [505, 170] on div "if ( word?.textContent === `Days` ) { all.forEach ( ( word ) => { newWord.inner…" at bounding box center [566, 276] width 346 height 455
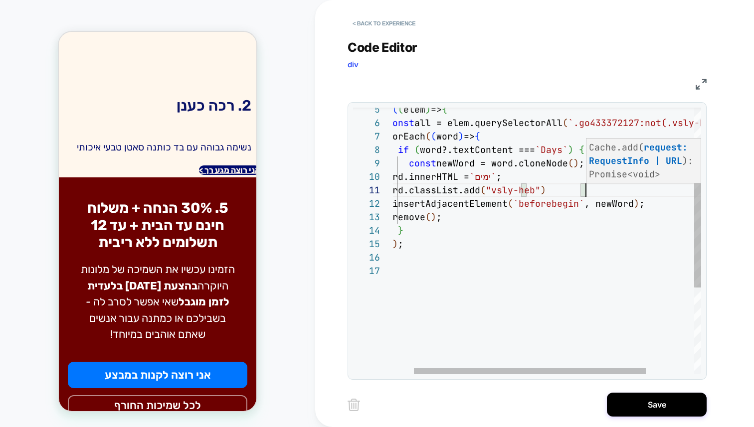
scroll to position [0, 226]
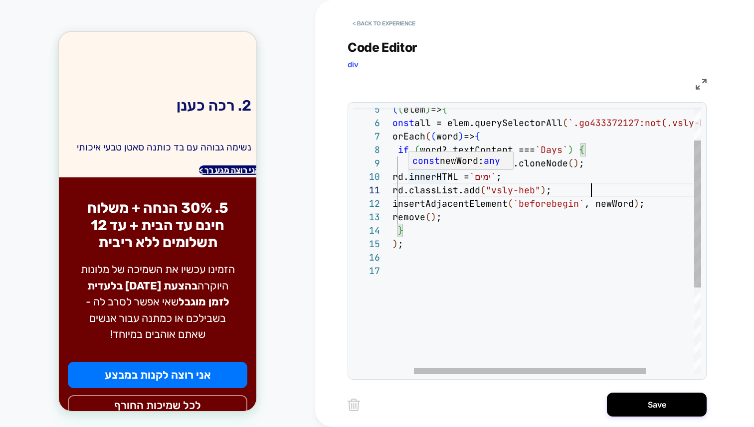
click at [474, 190] on div "if ( word?.textContent === `Days` ) { all.forEach ( ( word ) => { newWord.inner…" at bounding box center [565, 290] width 400 height 482
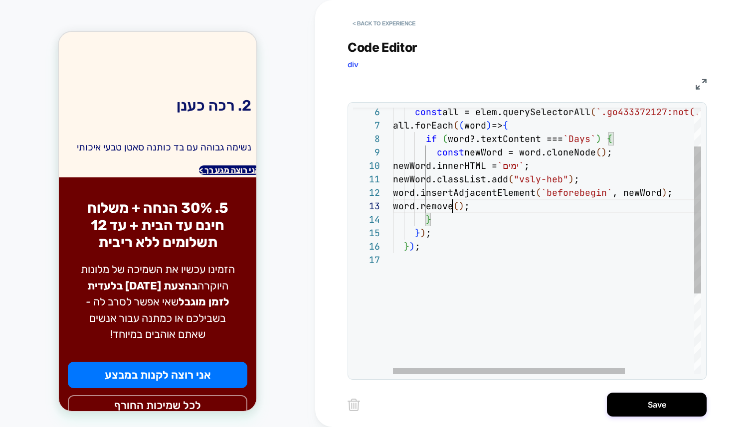
click at [450, 207] on div "if ( word?.textContent === `Days` ) { all.forEach ( ( word ) => { newWord.inner…" at bounding box center [593, 279] width 400 height 482
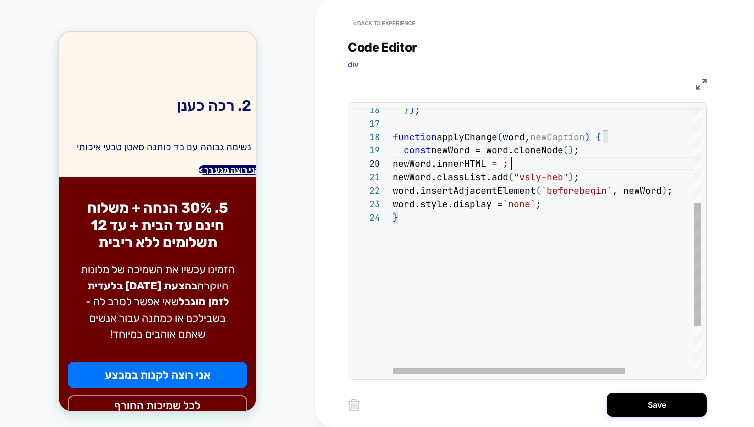
scroll to position [121, 172]
click at [464, 140] on div "} ) ; function applyChange ( word, newCaption ) { const newWord = word.cloneNod…" at bounding box center [593, 189] width 400 height 576
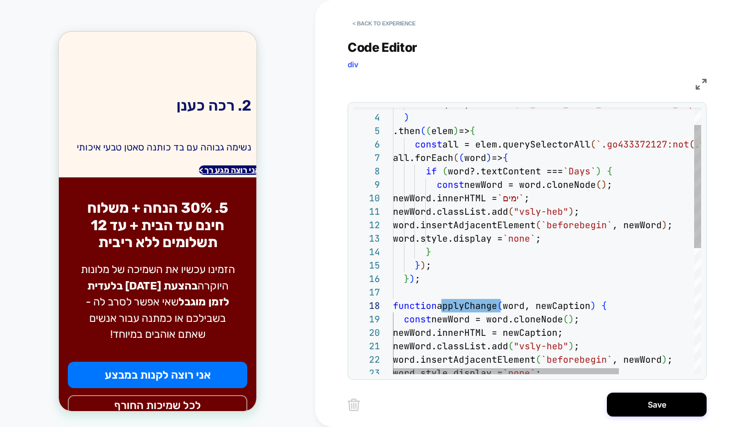
click at [451, 172] on div "} ) ; function applyChange ( word, newCaption ) { const newWord = word.cloneNod…" at bounding box center [598, 358] width 411 height 576
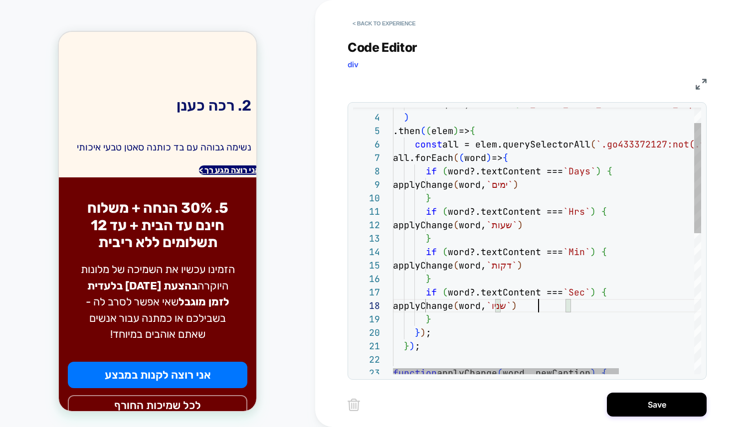
scroll to position [94, 146]
click at [489, 289] on div "} ) ; function applyChange ( word, newCaption ) { } ) ; } applyChange ( word, `…" at bounding box center [598, 391] width 411 height 643
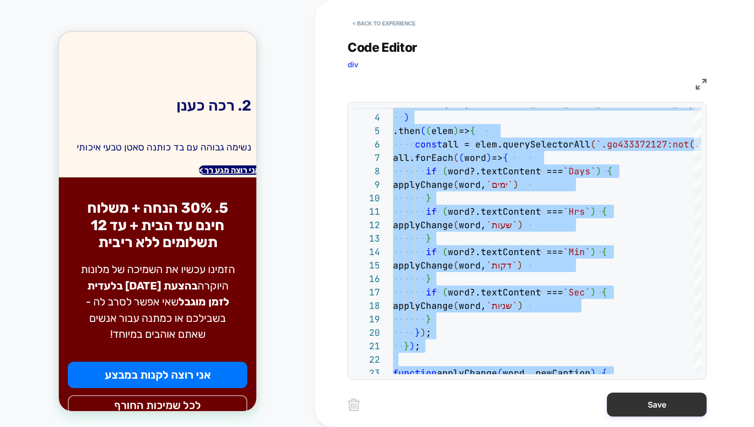
type textarea "**********"
click at [681, 409] on button "Save" at bounding box center [657, 405] width 100 height 24
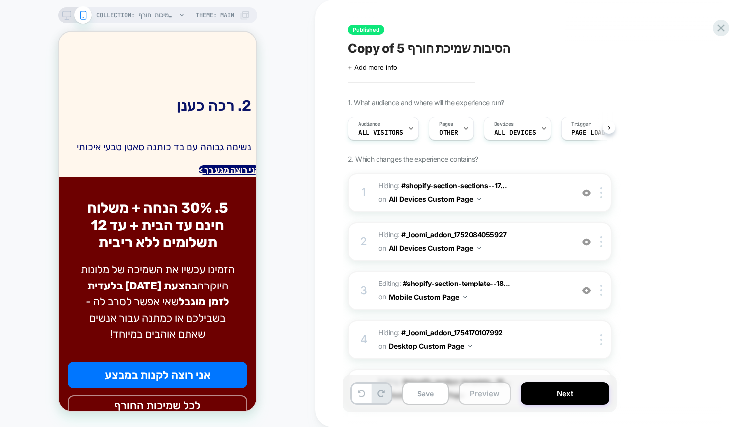
scroll to position [0, 0]
click at [484, 388] on button "Preview" at bounding box center [485, 393] width 52 height 22
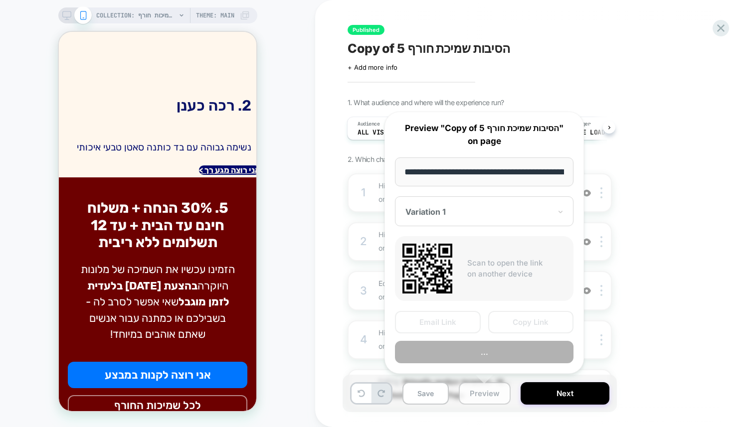
scroll to position [0, 452]
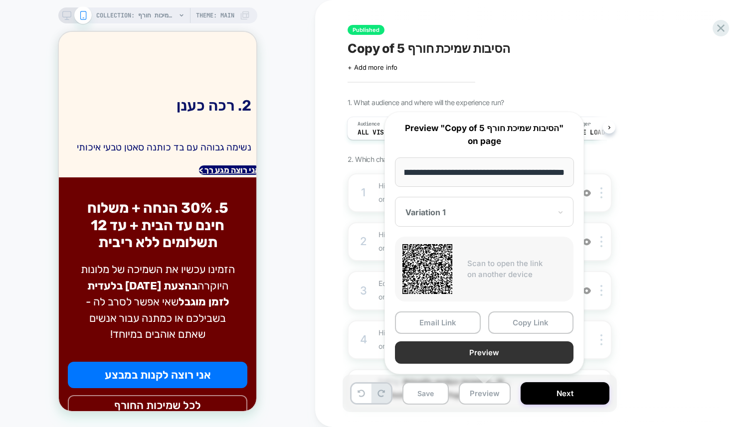
click at [452, 343] on button "Preview" at bounding box center [484, 352] width 178 height 22
